Goal: Check status: Check status

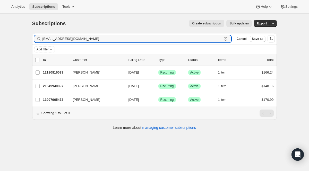
drag, startPoint x: 119, startPoint y: 39, endPoint x: 23, endPoint y: 29, distance: 96.5
click at [23, 29] on div "Subscriptions. This page is ready Subscriptions Create subscription Bulk update…" at bounding box center [154, 99] width 309 height 171
paste input "[EMAIL_ADDRESS][DOMAIN_NAME]"
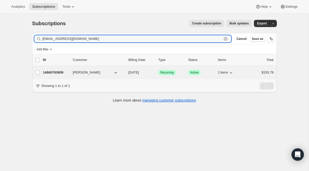
type input "[EMAIL_ADDRESS][DOMAIN_NAME]"
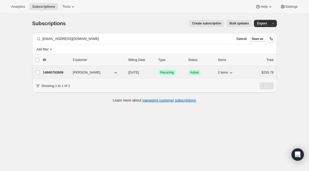
click at [159, 70] on div "14660763809 [PERSON_NAME] [DATE] Success Recurring Success Active 2 items $155.…" at bounding box center [158, 72] width 231 height 7
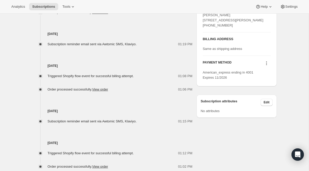
scroll to position [289, 0]
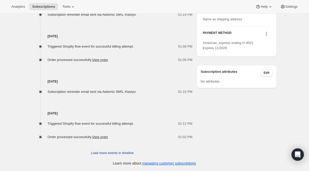
click at [117, 153] on span "Load more events in timeline" at bounding box center [112, 153] width 43 height 5
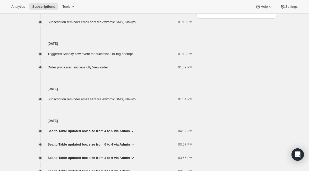
scroll to position [373, 0]
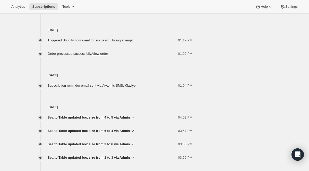
click at [122, 116] on span "Sea to Table updated box size from 4 to 5 via Admin" at bounding box center [89, 117] width 82 height 5
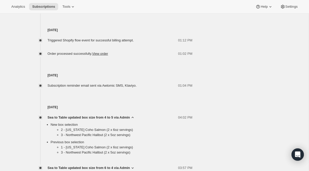
click at [122, 116] on span "Sea to Table updated box size from 4 to 5 via Admin" at bounding box center [89, 117] width 82 height 5
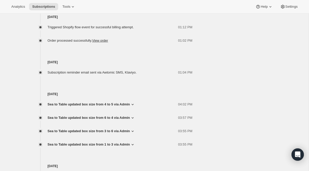
scroll to position [386, 0]
click at [121, 116] on span "Sea to Table updated box size from 6 to 4 via Admin" at bounding box center [89, 117] width 82 height 5
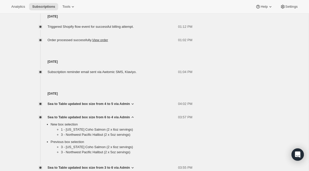
click at [121, 116] on span "Sea to Table updated box size from 6 to 4 via Admin" at bounding box center [89, 117] width 82 height 5
